Goal: Find specific fact: Find specific fact

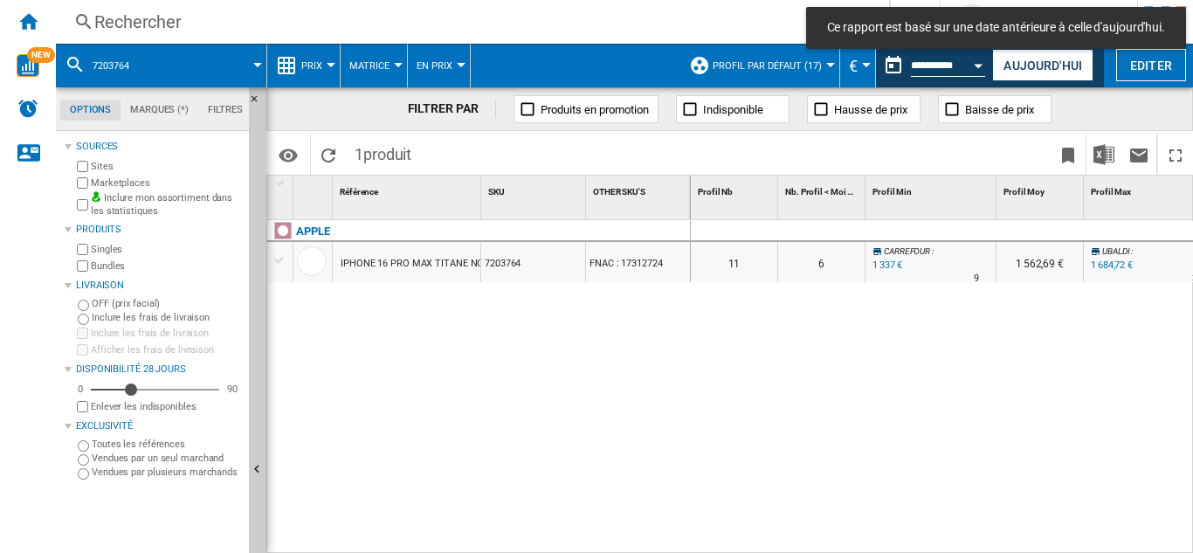
click at [125, 22] on div "Rechercher" at bounding box center [469, 22] width 750 height 24
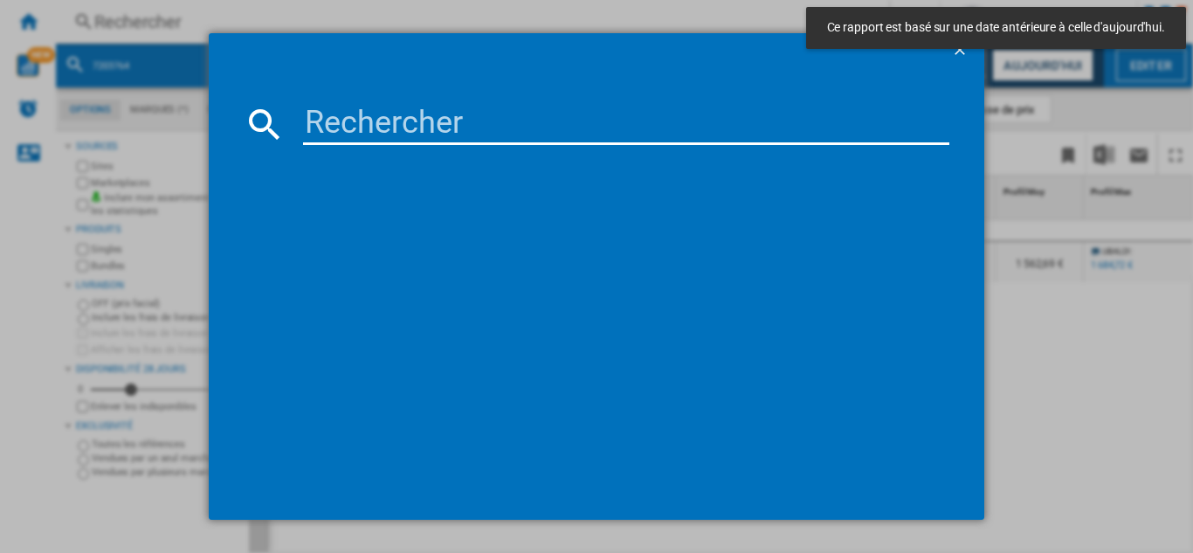
click at [331, 128] on input at bounding box center [626, 124] width 647 height 42
paste input "7864132"
type input "7864132"
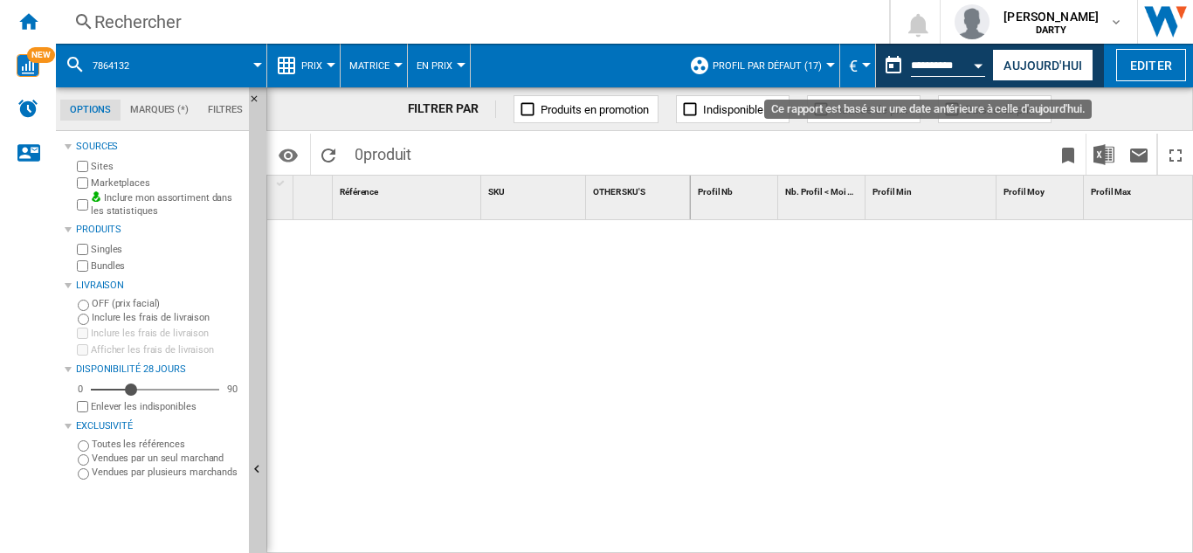
click at [977, 67] on div "Open calendar" at bounding box center [979, 66] width 9 height 4
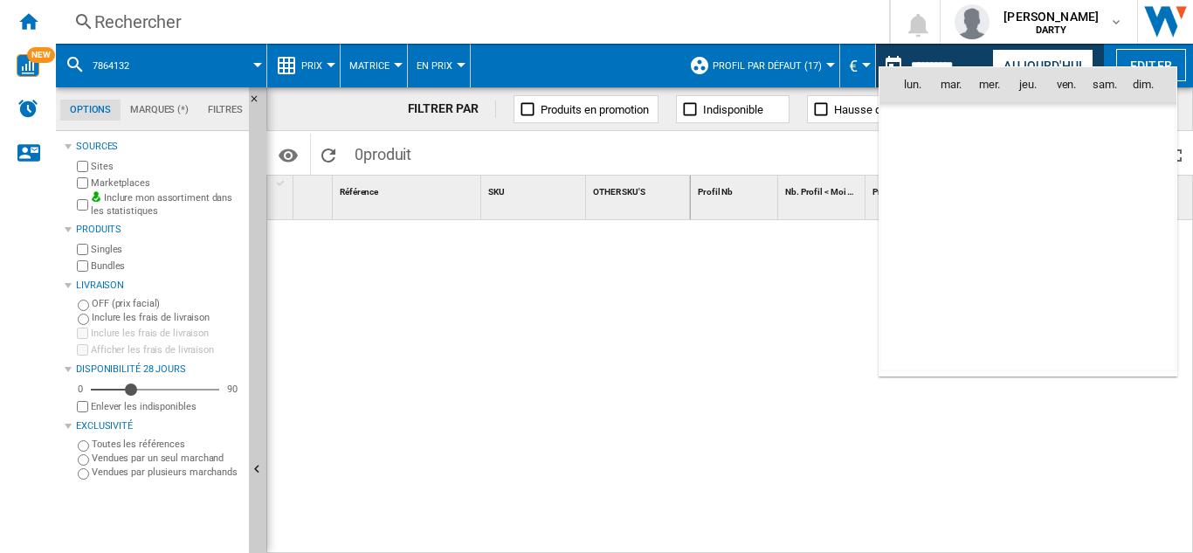
scroll to position [8104, 0]
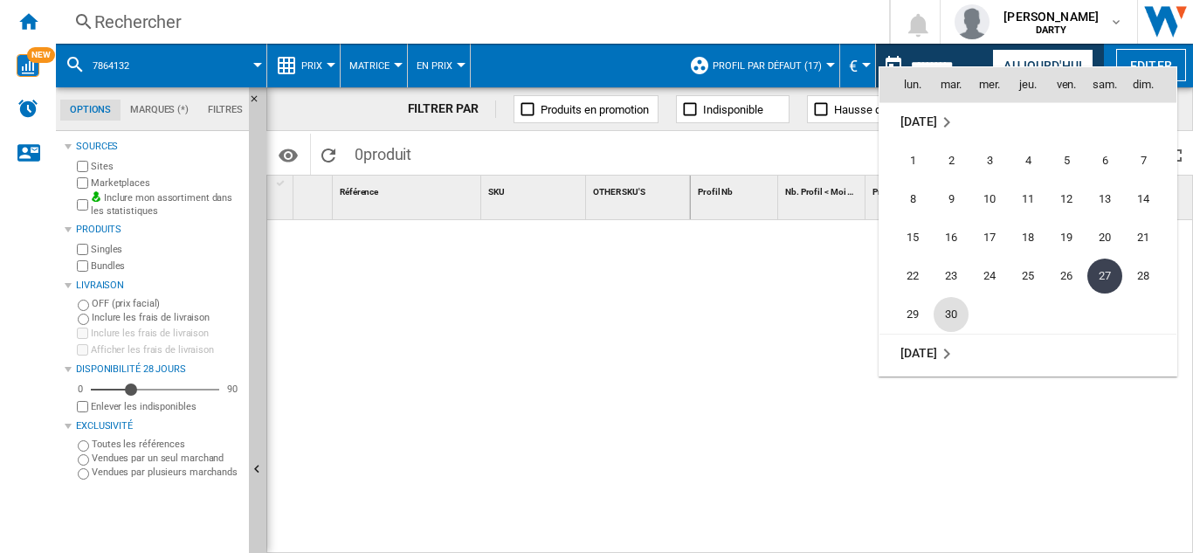
click at [946, 315] on span "30" at bounding box center [951, 314] width 35 height 35
type input "**********"
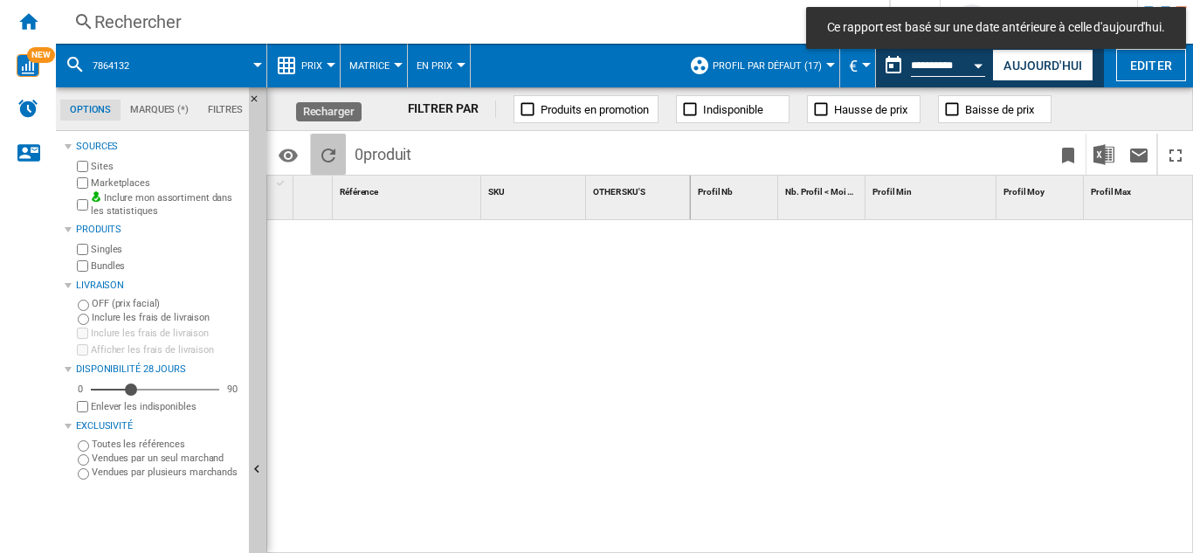
click at [333, 158] on ng-md-icon "Recharger" at bounding box center [328, 155] width 21 height 21
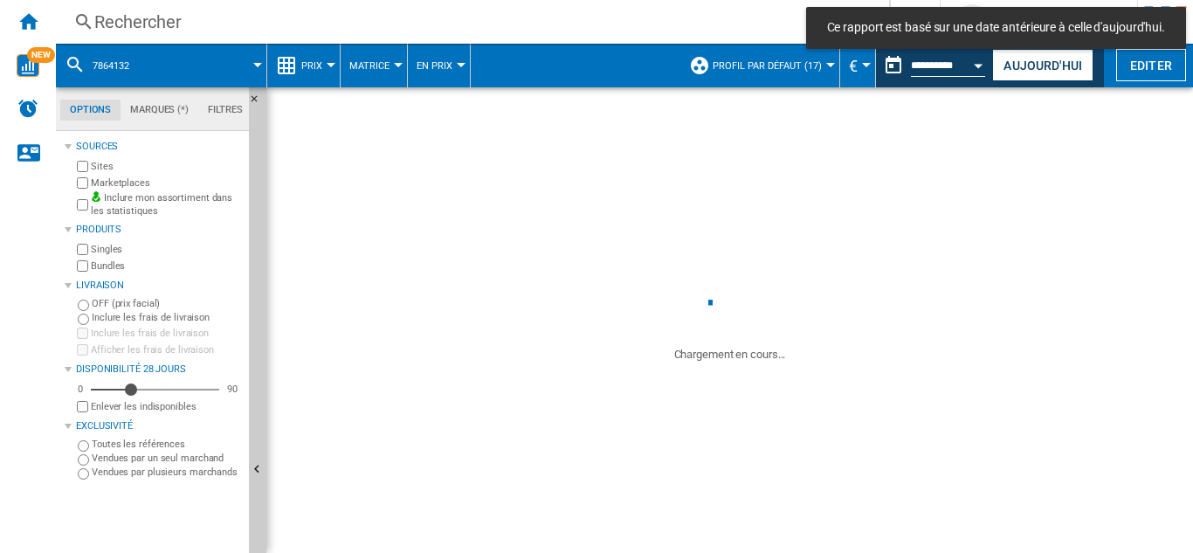
click at [121, 11] on div "Rechercher" at bounding box center [469, 22] width 750 height 24
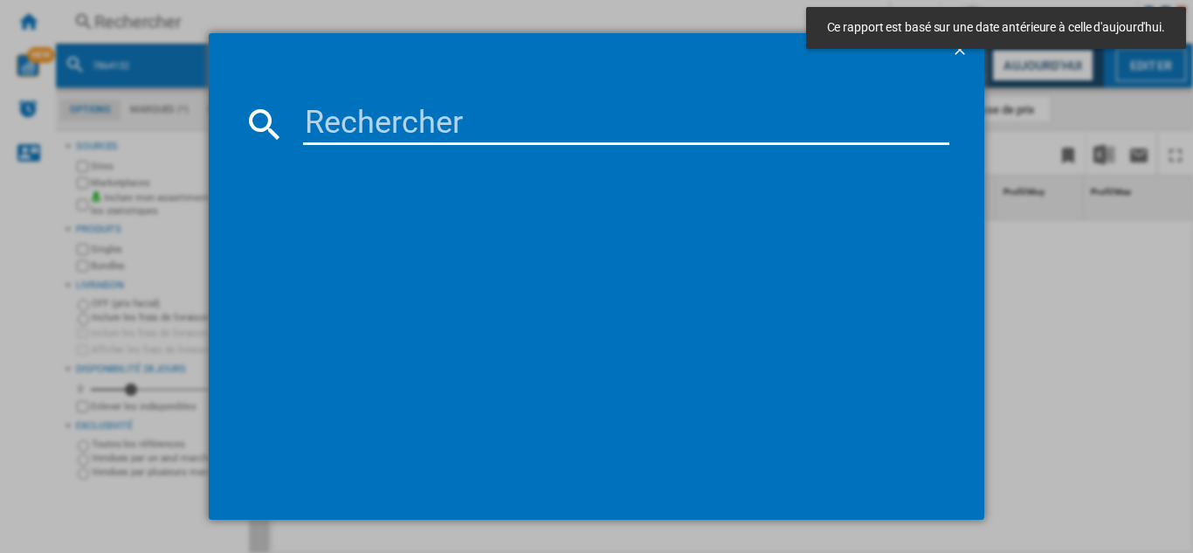
click at [344, 139] on input at bounding box center [626, 124] width 647 height 42
paste input "7864132"
type input "7864132"
